Goal: Use online tool/utility: Utilize a website feature to perform a specific function

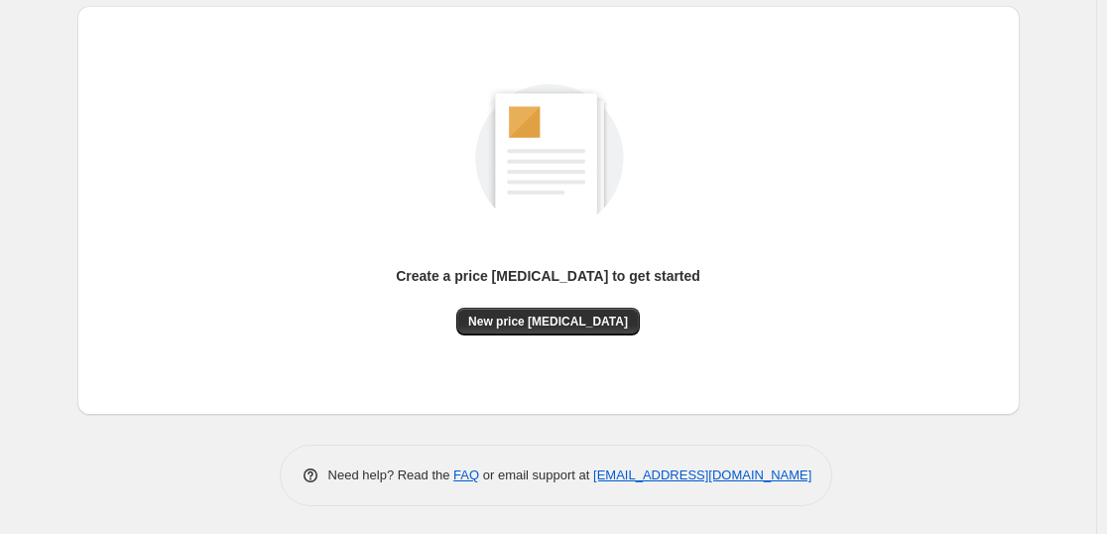
scroll to position [209, 0]
click at [607, 301] on div "Create a price [MEDICAL_DATA] to get started" at bounding box center [548, 286] width 304 height 42
click at [599, 321] on span "New price [MEDICAL_DATA]" at bounding box center [548, 320] width 160 height 16
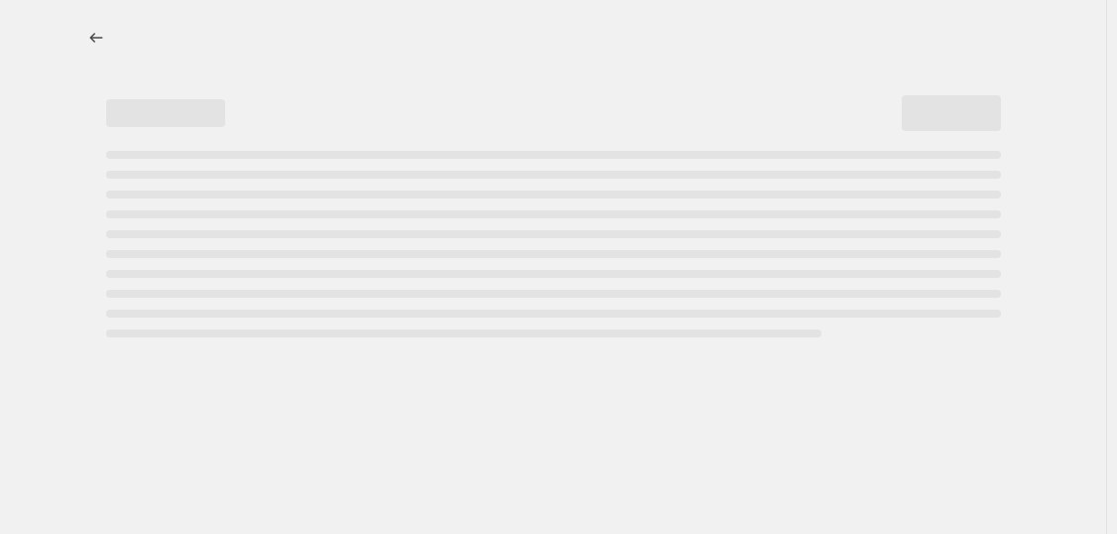
select select "percentage"
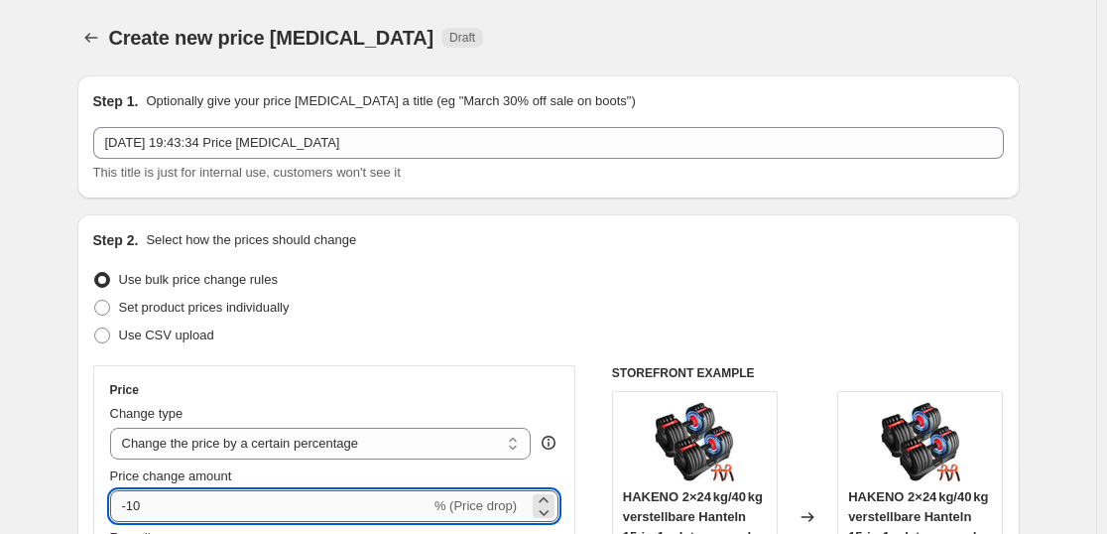
click at [268, 512] on input "-10" at bounding box center [270, 506] width 320 height 32
type input "-1"
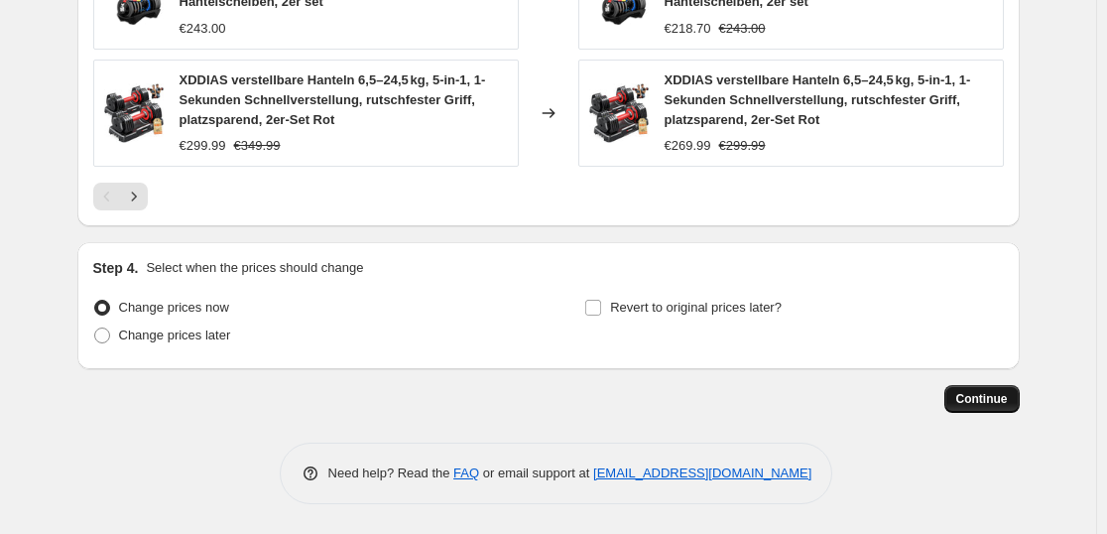
type input "-35"
click at [1007, 397] on span "Continue" at bounding box center [982, 399] width 52 height 16
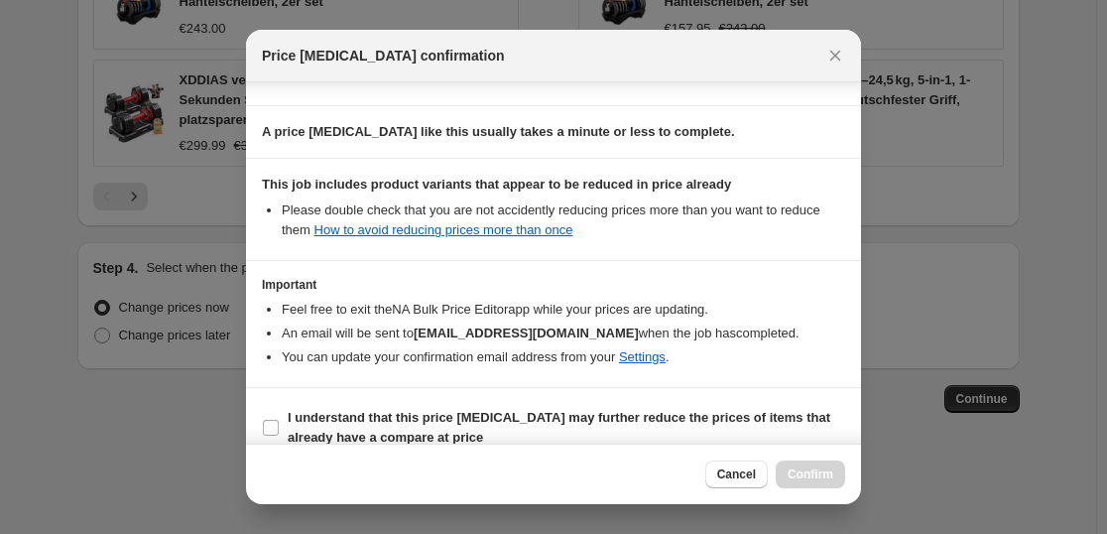
scroll to position [301, 0]
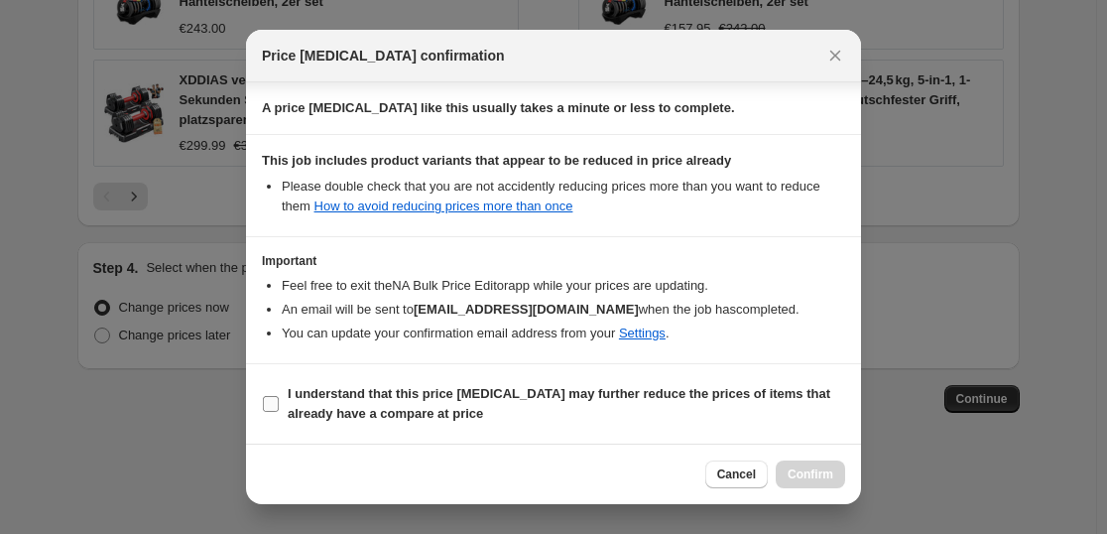
click at [554, 391] on b "I understand that this price [MEDICAL_DATA] may further reduce the prices of it…" at bounding box center [559, 403] width 542 height 35
click at [279, 396] on input "I understand that this price [MEDICAL_DATA] may further reduce the prices of it…" at bounding box center [271, 404] width 16 height 16
checkbox input "true"
click at [816, 479] on span "Confirm" at bounding box center [810, 474] width 46 height 16
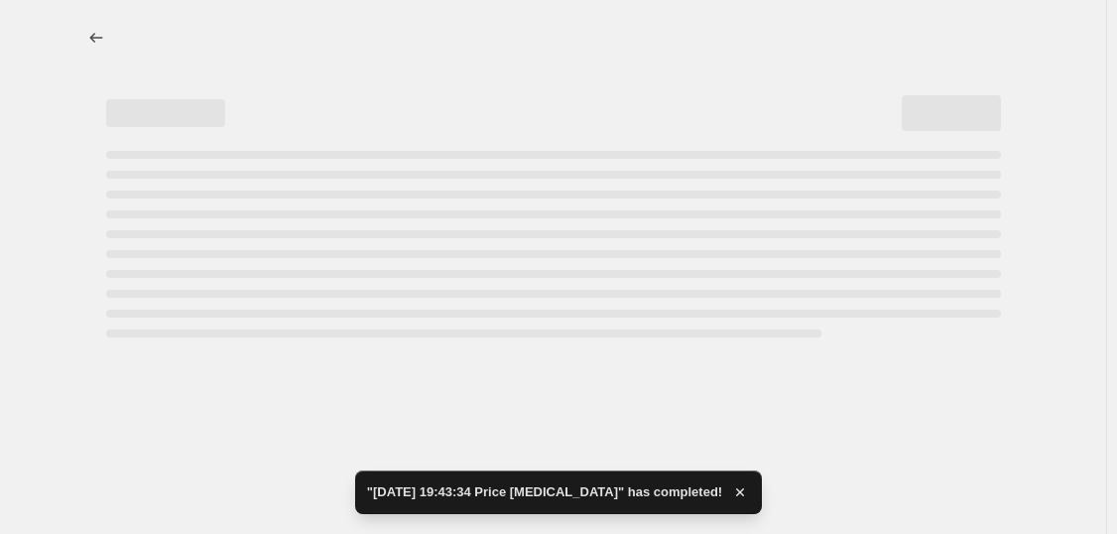
select select "percentage"
